Goal: Check status

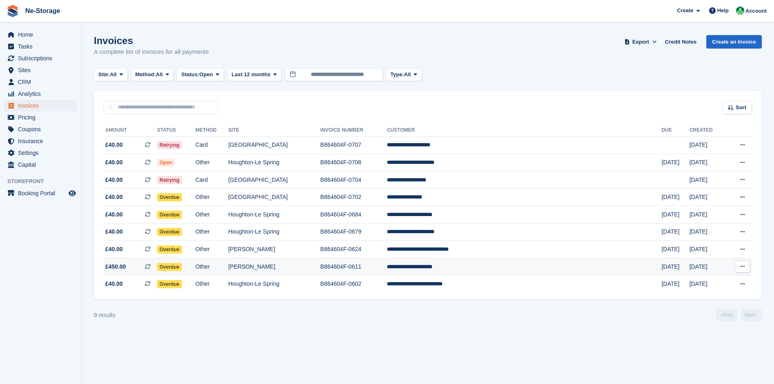
click at [195, 262] on td "Overdue" at bounding box center [176, 267] width 38 height 18
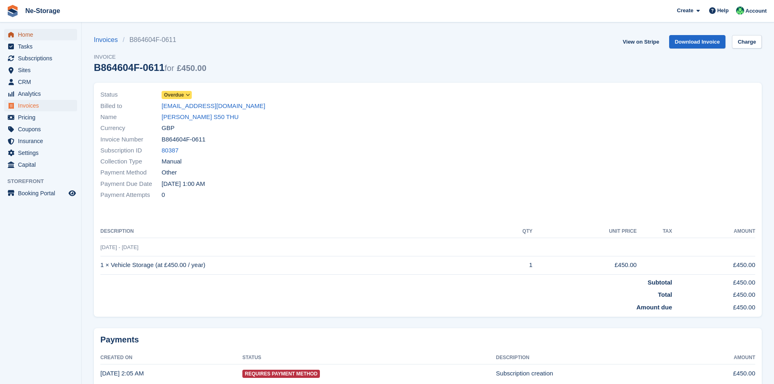
click at [32, 38] on span "Home" at bounding box center [42, 34] width 49 height 11
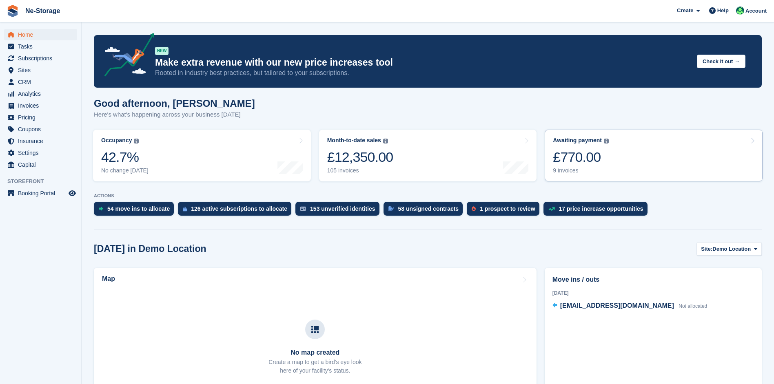
click at [587, 160] on div "£770.00" at bounding box center [581, 157] width 56 height 17
